Goal: Task Accomplishment & Management: Use online tool/utility

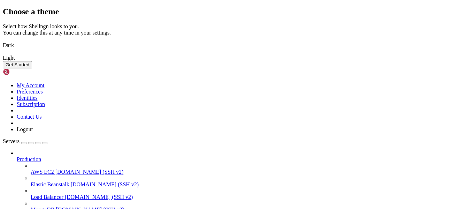
click at [3, 41] on img at bounding box center [3, 41] width 0 height 0
click at [32, 68] on button "Get Started" at bounding box center [17, 64] width 29 height 7
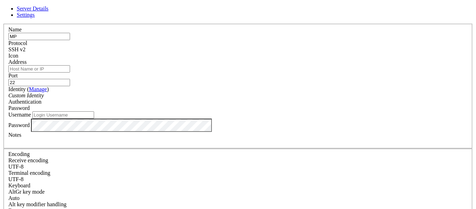
type input "MP"
click at [70, 73] on input "Address" at bounding box center [39, 68] width 62 height 7
paste input "[TECHNICAL_ID]"
type input "[TECHNICAL_ID]"
click at [70, 79] on input "22" at bounding box center [39, 82] width 62 height 7
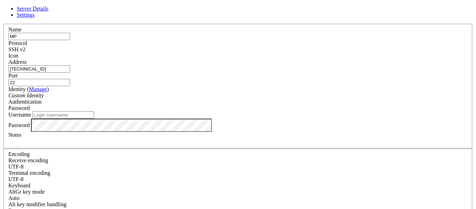
click at [70, 79] on input "22" at bounding box center [39, 82] width 62 height 7
type input "2"
type input "10116"
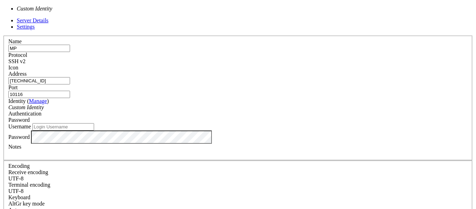
click at [226, 104] on div "Custom Identity" at bounding box center [238, 107] width 460 height 6
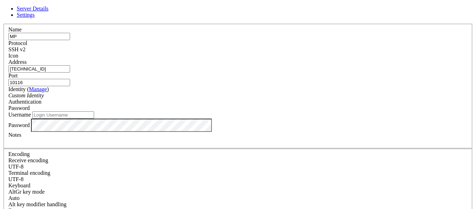
click at [94, 119] on input "Username" at bounding box center [63, 114] width 62 height 7
type input "root"
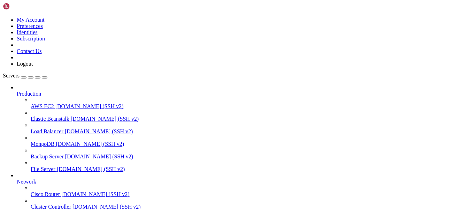
scroll to position [73, 0]
